Goal: Transaction & Acquisition: Purchase product/service

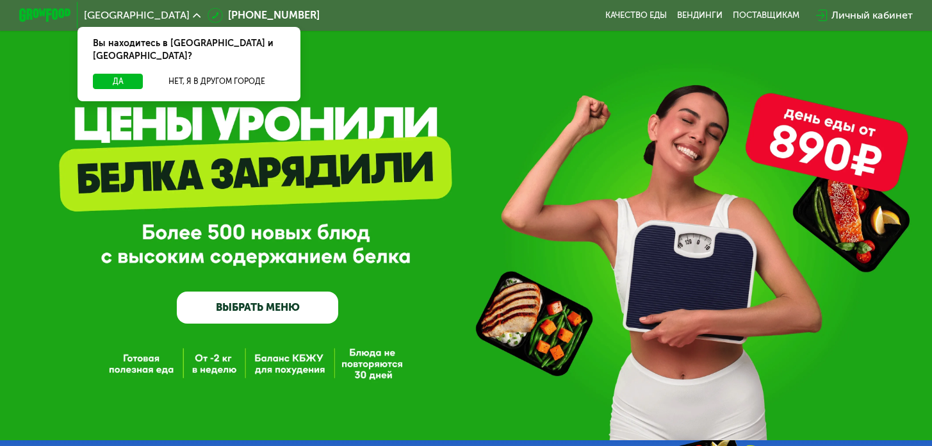
click at [867, 20] on div "Личный кабинет" at bounding box center [871, 15] width 81 height 15
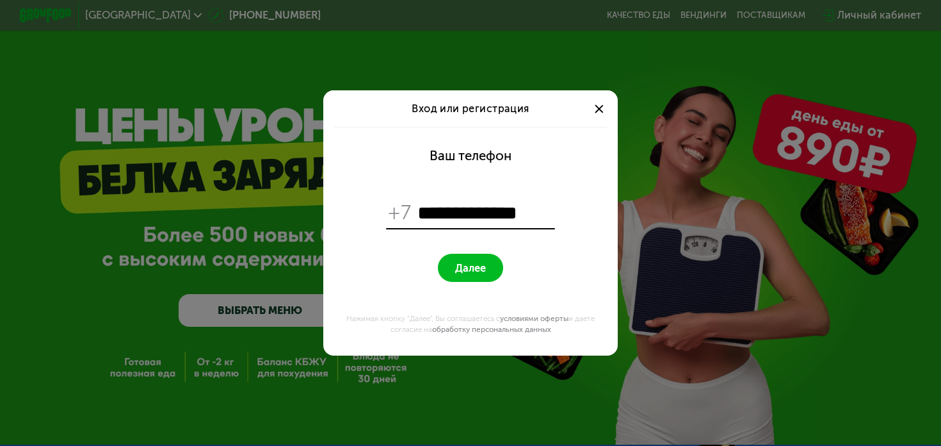
type input "**********"
click at [451, 271] on button "Далее" at bounding box center [470, 268] width 65 height 28
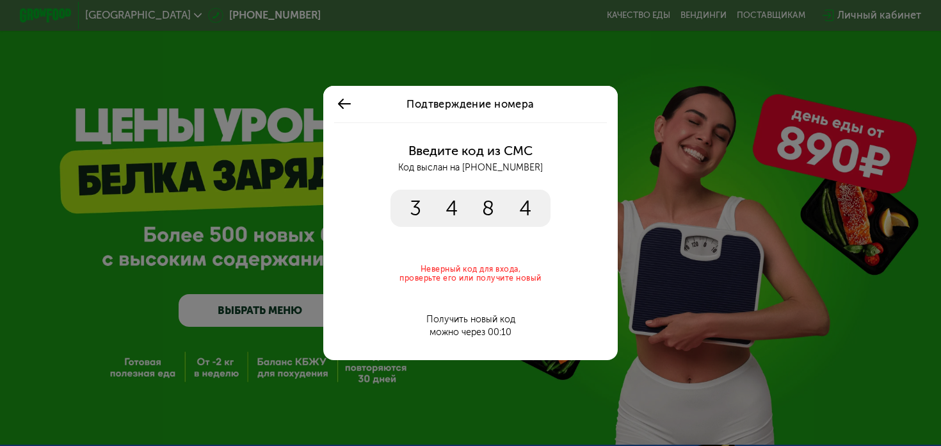
click at [528, 207] on input "****" at bounding box center [470, 208] width 159 height 36
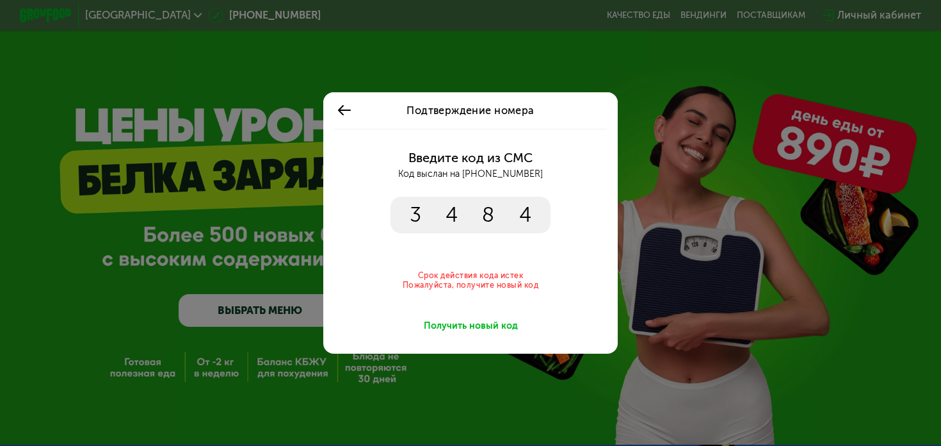
type input "****"
click at [455, 328] on div "Получить новый код" at bounding box center [471, 325] width 94 height 13
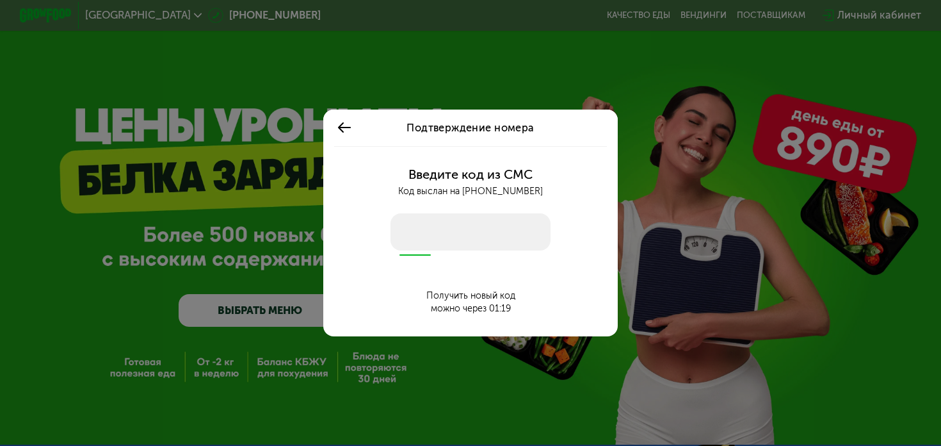
click at [423, 234] on input "number" at bounding box center [470, 231] width 159 height 36
type input "****"
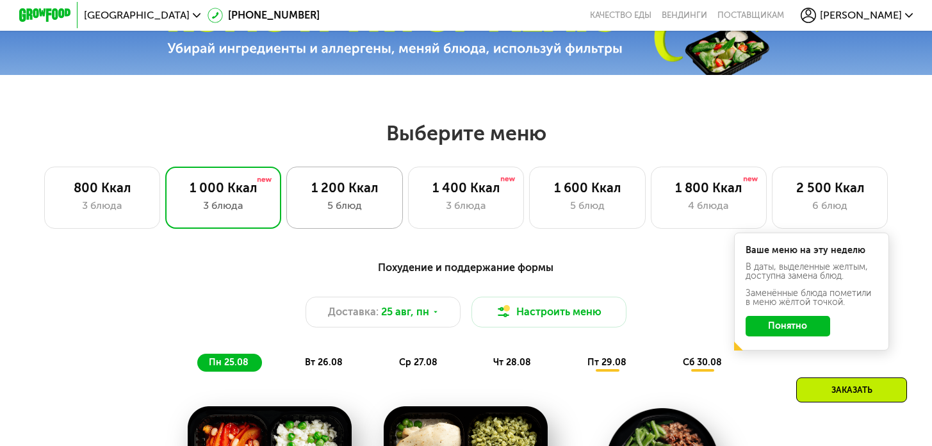
scroll to position [460, 0]
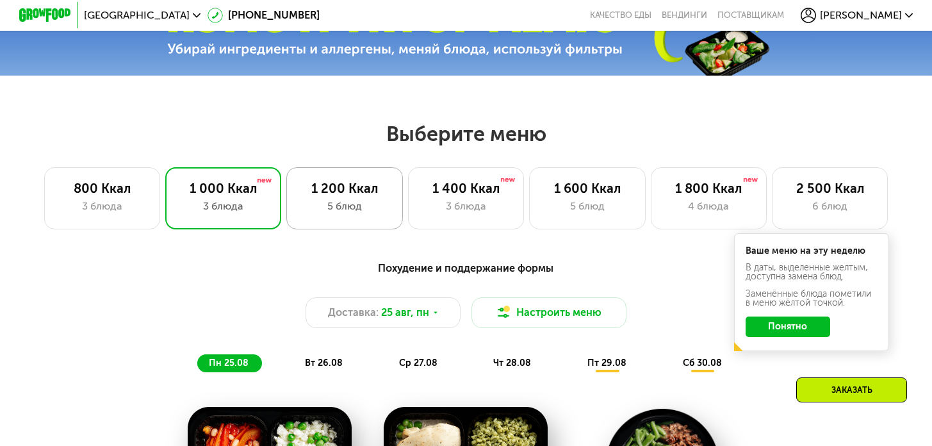
click at [328, 214] on div "5 блюд" at bounding box center [344, 205] width 89 height 15
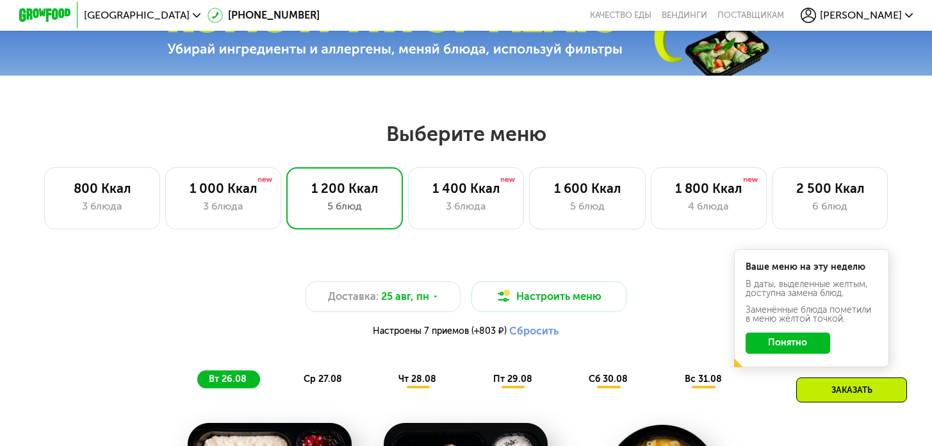
scroll to position [462, 0]
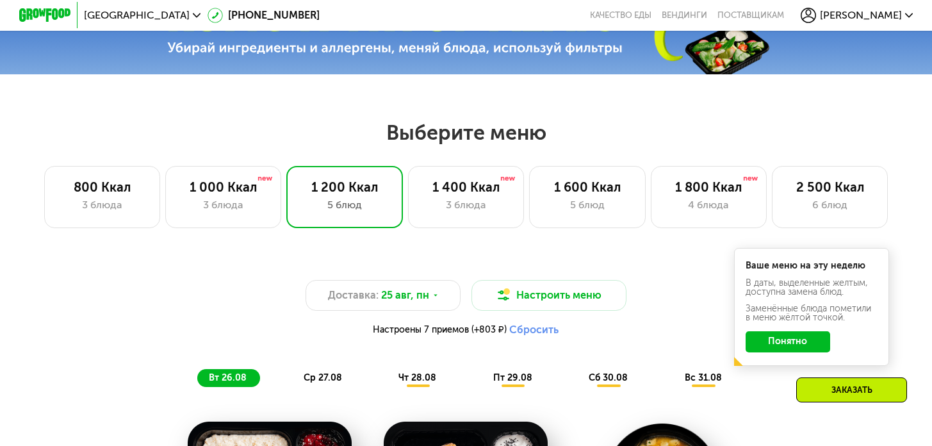
click at [776, 346] on button "Понятно" at bounding box center [787, 341] width 85 height 20
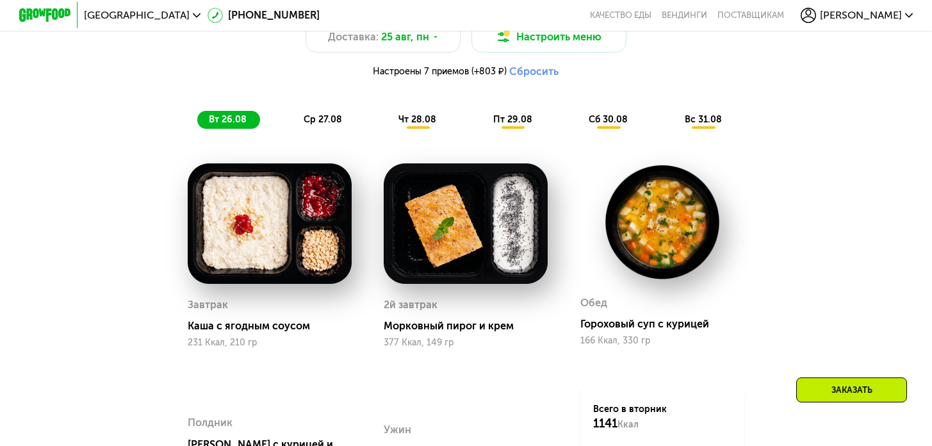
scroll to position [704, 0]
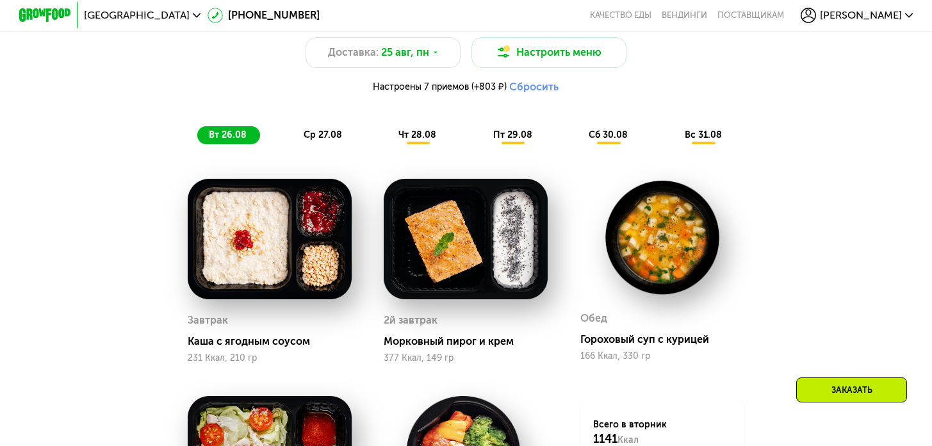
click at [387, 144] on div "ср 27.08" at bounding box center [418, 135] width 62 height 18
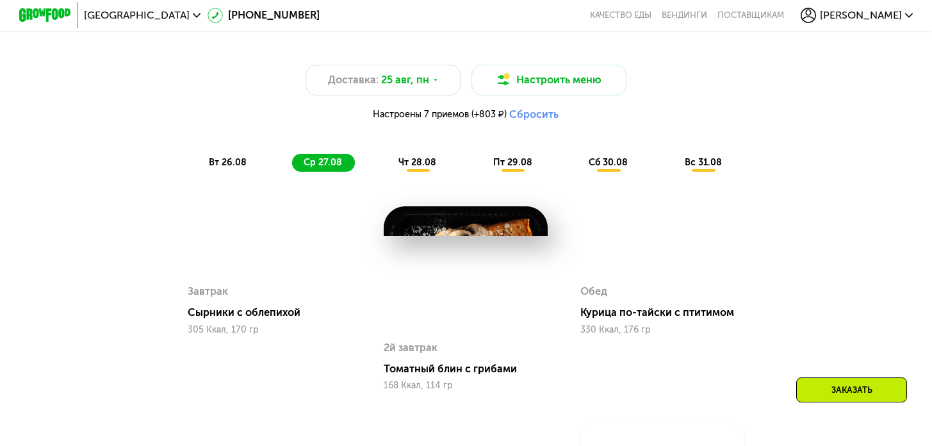
scroll to position [621, 0]
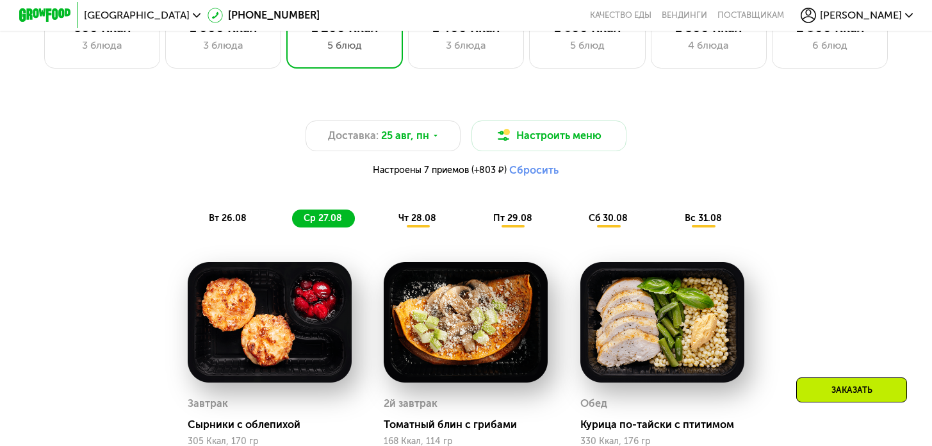
click at [415, 223] on span "чт 28.08" at bounding box center [417, 218] width 38 height 11
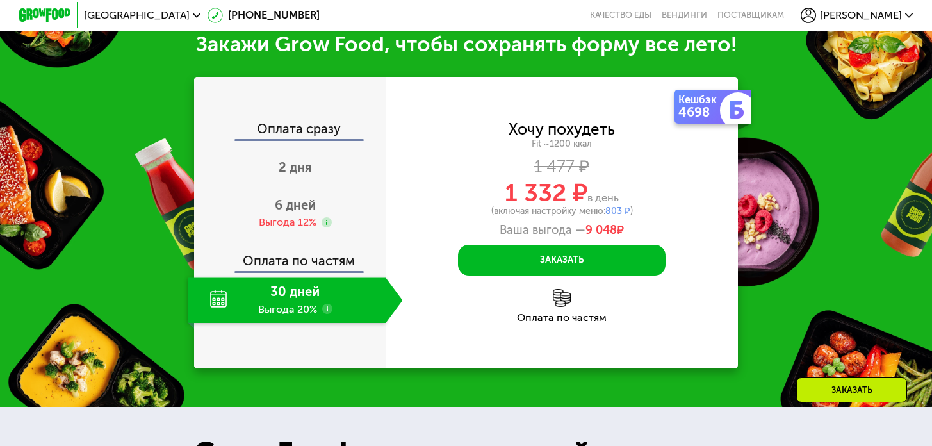
scroll to position [1629, 0]
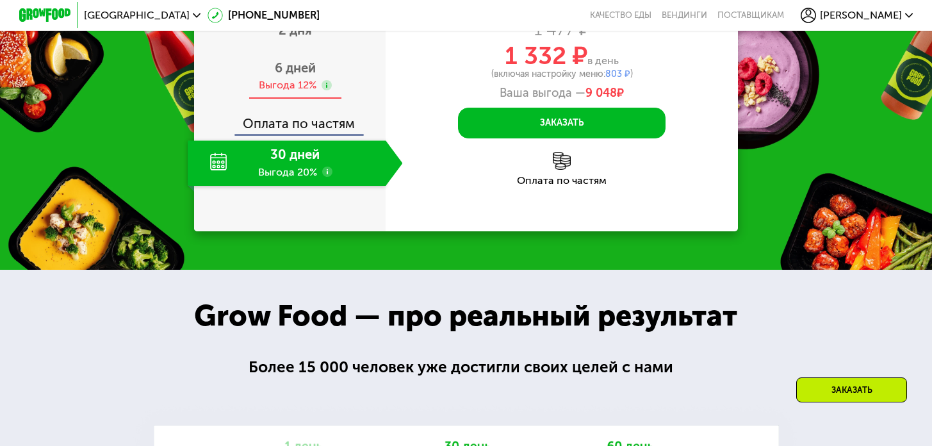
click at [278, 76] on span "6 дней" at bounding box center [295, 67] width 41 height 15
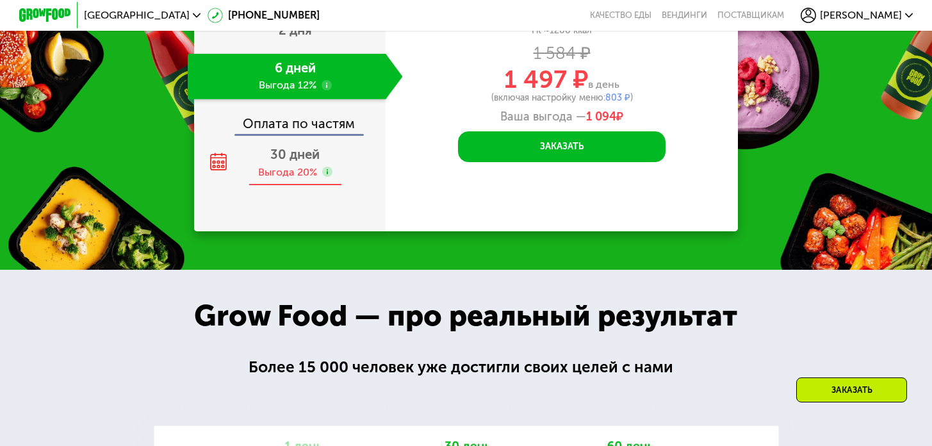
drag, startPoint x: 289, startPoint y: 314, endPoint x: 292, endPoint y: 307, distance: 6.9
click at [289, 186] on div "30 дней Выгода 20%" at bounding box center [295, 162] width 214 height 45
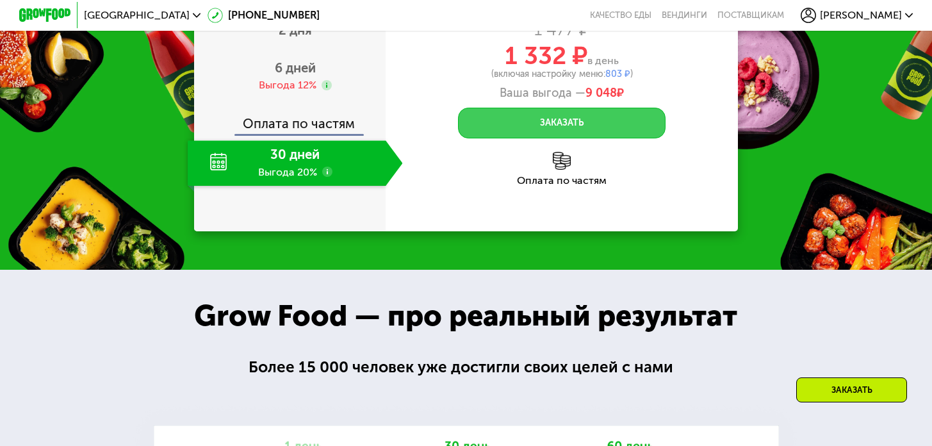
click at [574, 139] on button "Заказать" at bounding box center [561, 123] width 207 height 31
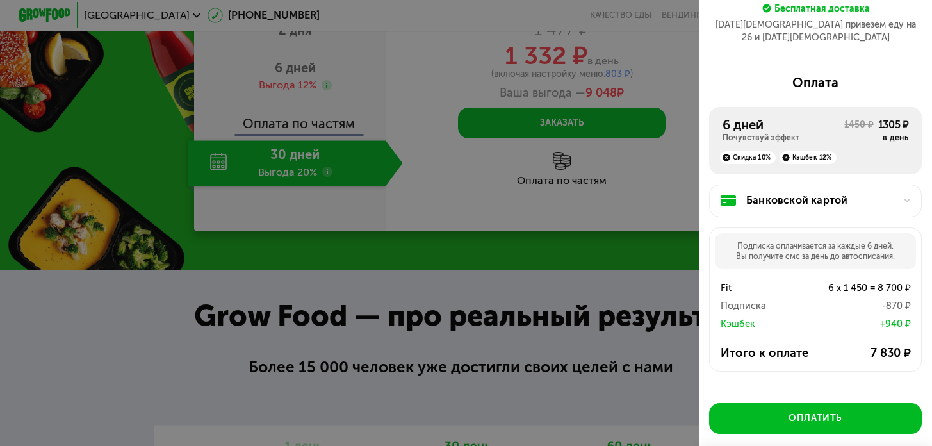
scroll to position [201, 0]
